Goal: Transaction & Acquisition: Book appointment/travel/reservation

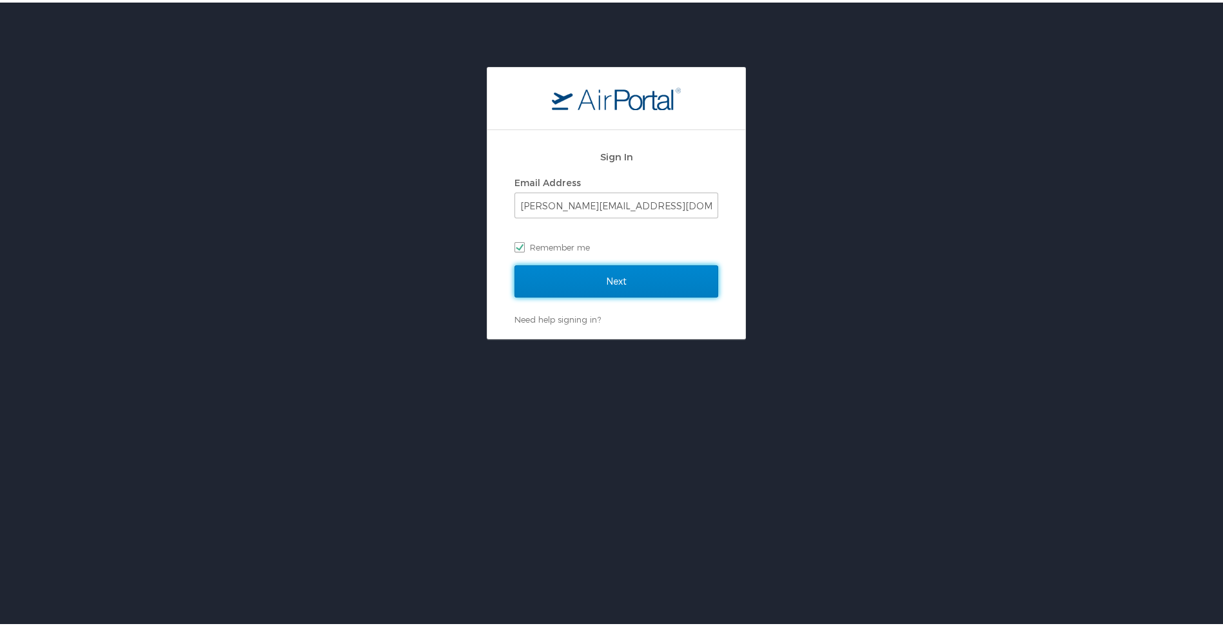
click at [549, 267] on input "Next" at bounding box center [616, 279] width 204 height 32
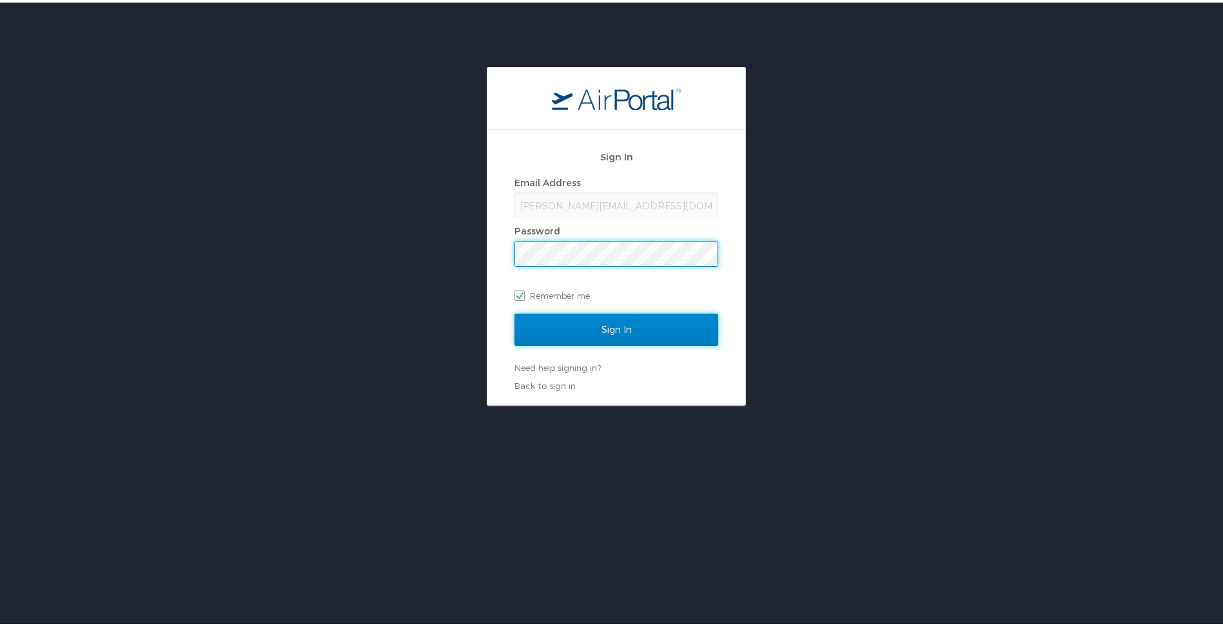
click at [621, 326] on input "Sign In" at bounding box center [616, 327] width 204 height 32
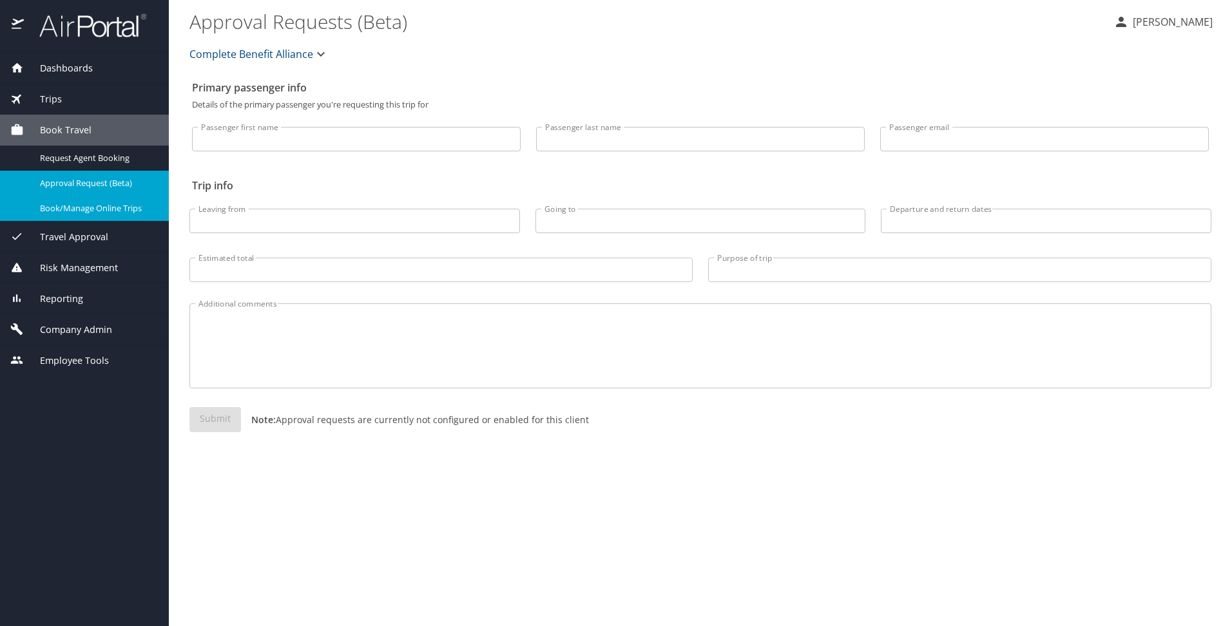
click at [115, 202] on span "Book/Manage Online Trips" at bounding box center [96, 208] width 113 height 12
